Goal: Go to known website: Access a specific website the user already knows

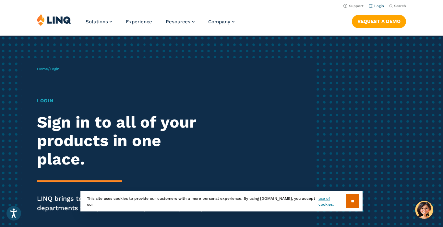
click at [379, 4] on link "Login" at bounding box center [376, 6] width 15 height 4
click at [379, 7] on link "Login" at bounding box center [376, 6] width 15 height 4
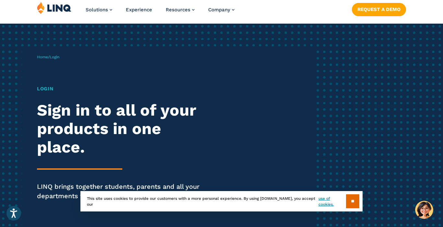
scroll to position [12, 0]
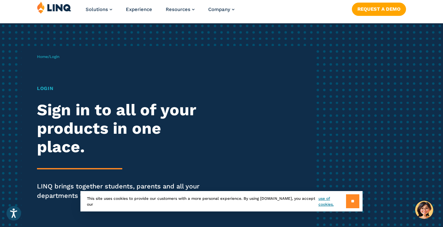
click at [349, 204] on input "**" at bounding box center [352, 202] width 13 height 14
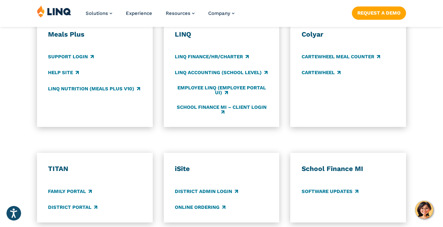
scroll to position [389, 0]
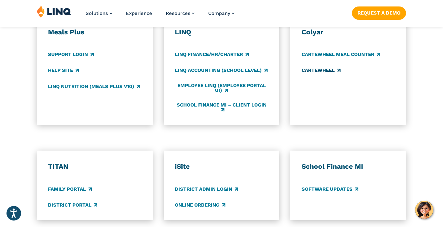
click at [326, 72] on link "CARTEWHEEL" at bounding box center [321, 70] width 39 height 7
click at [318, 56] on link "CARTEWHEEL Meal Counter" at bounding box center [341, 54] width 78 height 7
